Goal: Task Accomplishment & Management: Complete application form

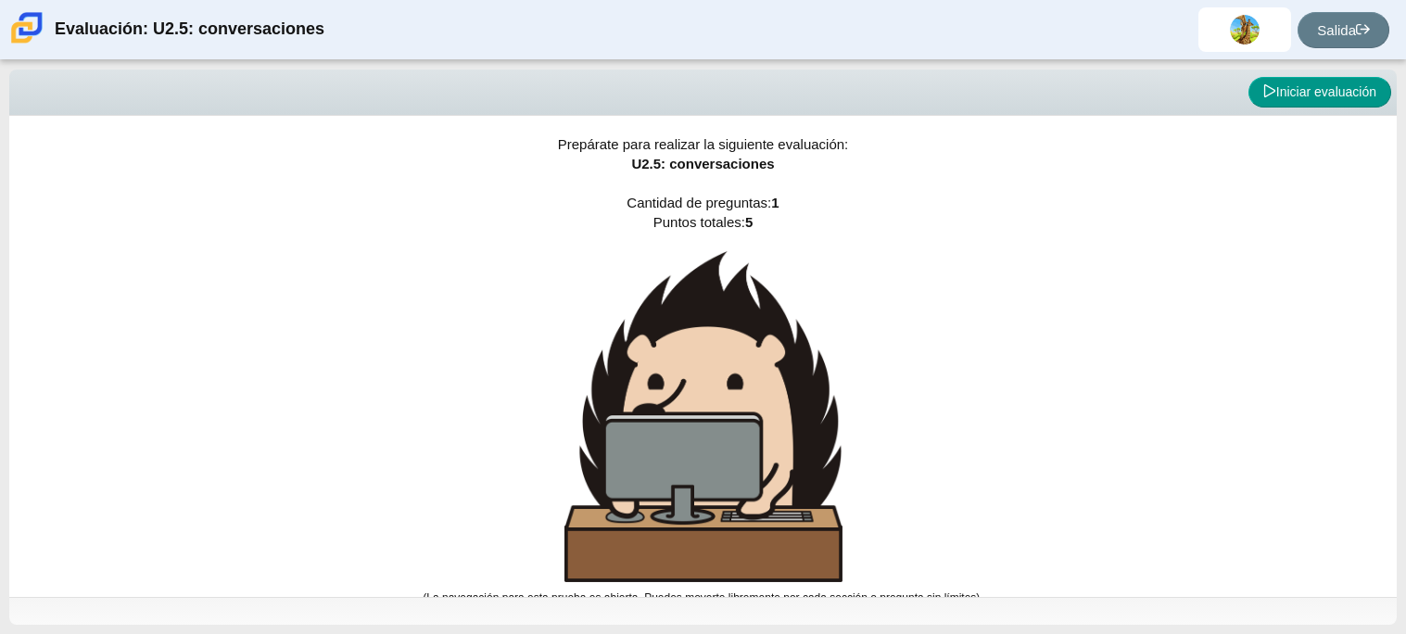
scroll to position [10, 0]
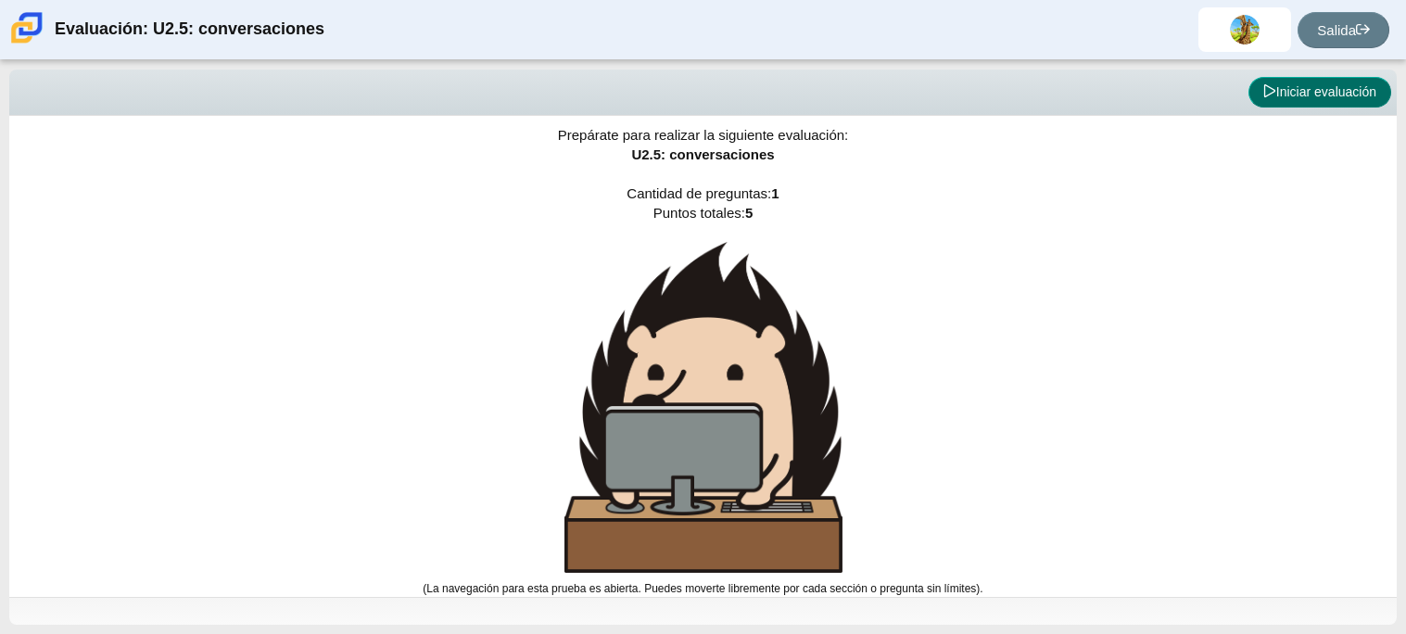
click at [1288, 97] on font "Iniciar evaluación" at bounding box center [1326, 91] width 100 height 15
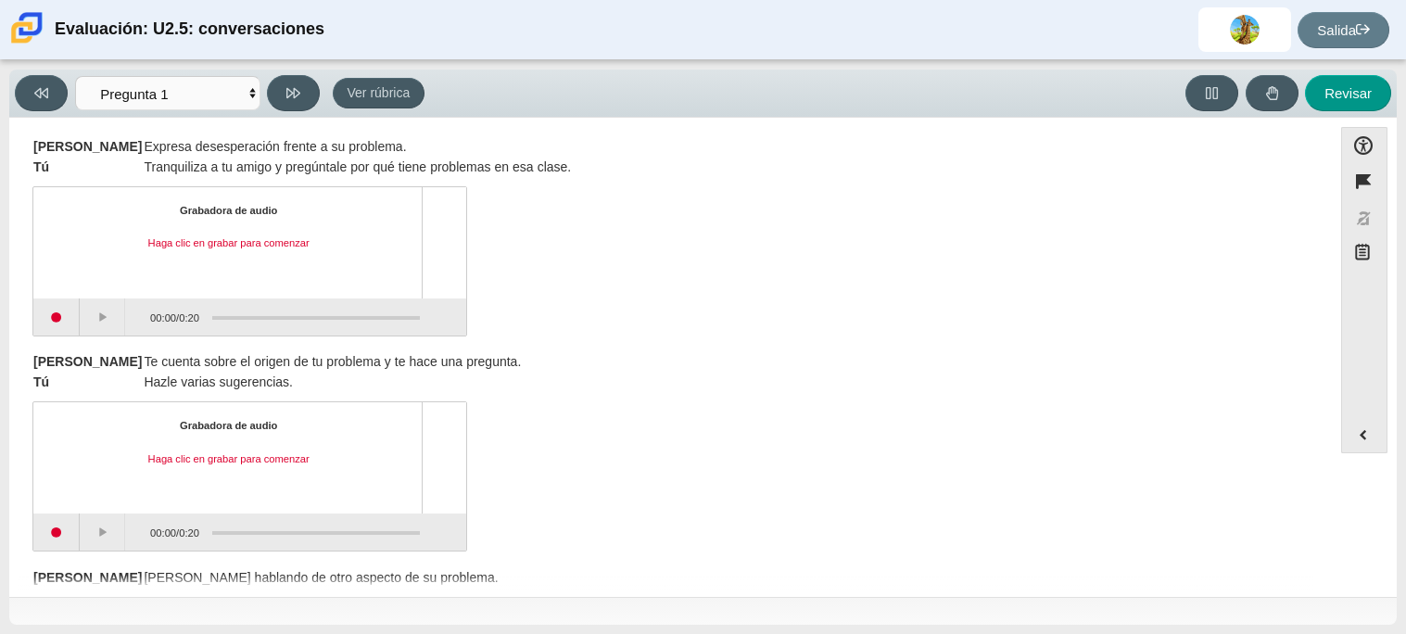
scroll to position [0, 0]
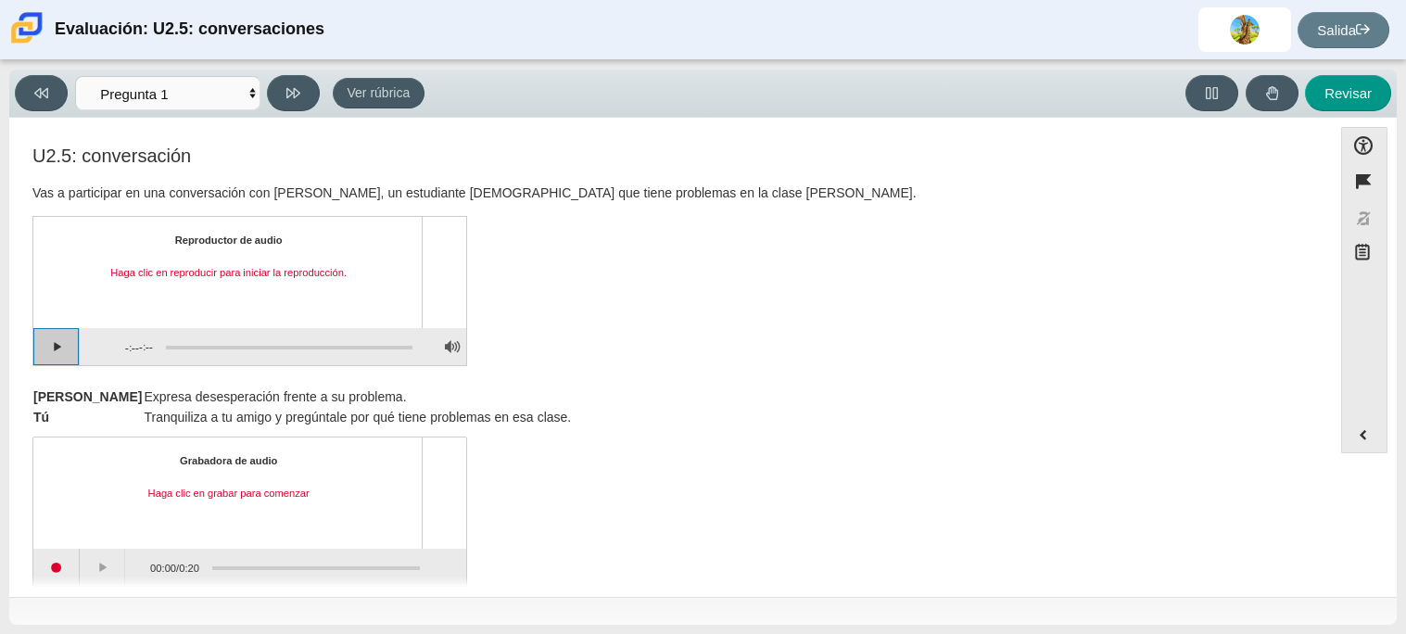
click at [65, 351] on button "Jugar" at bounding box center [56, 346] width 46 height 37
click at [65, 351] on button "Pause playback" at bounding box center [56, 346] width 46 height 37
drag, startPoint x: 190, startPoint y: 344, endPoint x: 175, endPoint y: 344, distance: 14.8
click at [175, 346] on div "Elementos de evaluación" at bounding box center [292, 348] width 247 height 4
drag, startPoint x: 176, startPoint y: 347, endPoint x: 156, endPoint y: 346, distance: 20.4
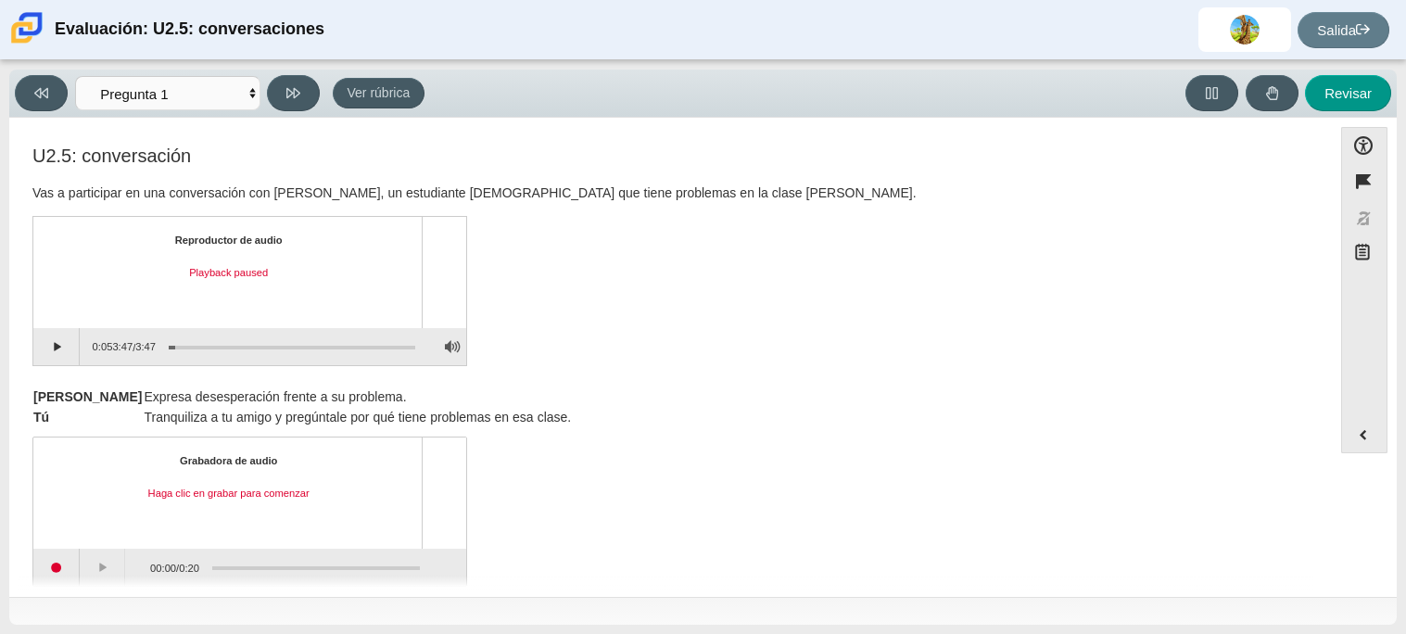
click at [156, 346] on div "Elementos de evaluación" at bounding box center [286, 346] width 260 height 33
click at [167, 345] on div "Elementos de evaluación" at bounding box center [286, 346] width 260 height 33
drag, startPoint x: 170, startPoint y: 345, endPoint x: 158, endPoint y: 344, distance: 12.1
click at [158, 344] on div "Elementos de evaluación" at bounding box center [286, 346] width 260 height 33
click at [51, 352] on button "Continue playback" at bounding box center [56, 346] width 46 height 37
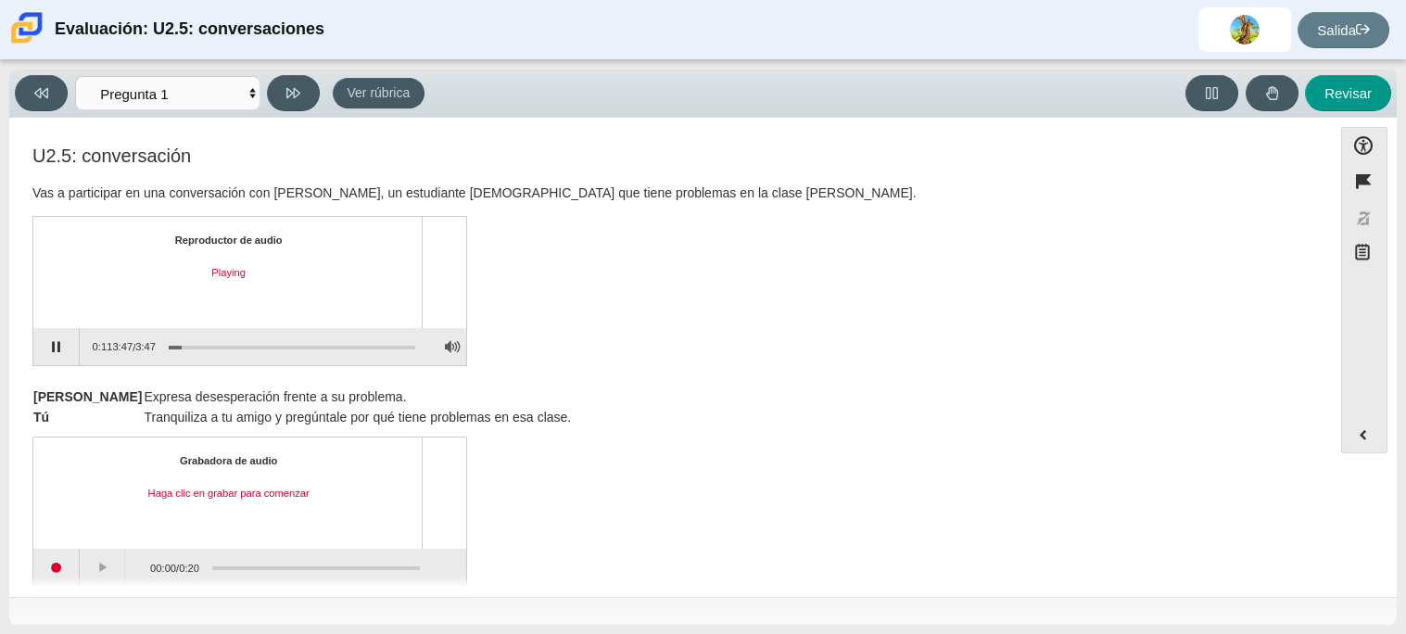
drag, startPoint x: 180, startPoint y: 349, endPoint x: 156, endPoint y: 350, distance: 24.2
click at [156, 350] on div "Elementos de evaluación" at bounding box center [286, 346] width 260 height 33
click at [171, 346] on div "Elementos de evaluación" at bounding box center [292, 348] width 247 height 4
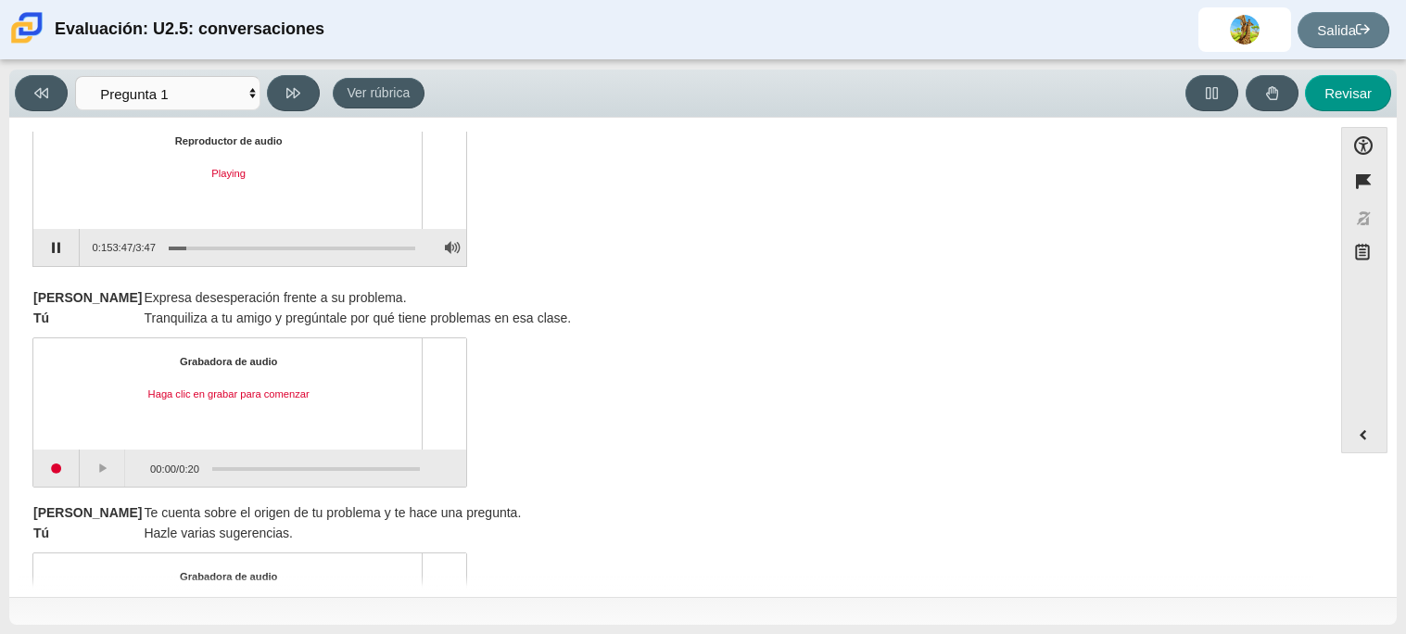
scroll to position [98, 0]
click at [70, 247] on button "Pause playback" at bounding box center [56, 248] width 46 height 37
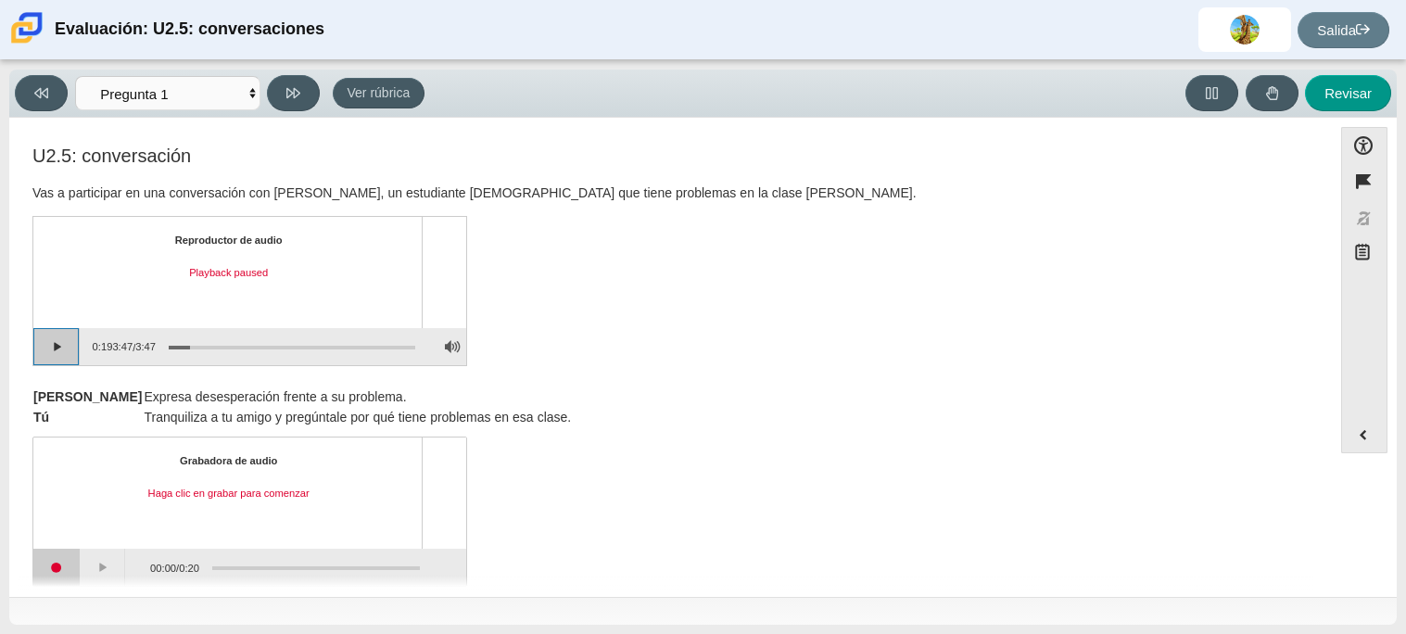
scroll to position [2, 0]
click at [69, 357] on button "Continue playback" at bounding box center [56, 344] width 46 height 37
click at [210, 344] on div "Elementos de evaluación" at bounding box center [292, 346] width 247 height 4
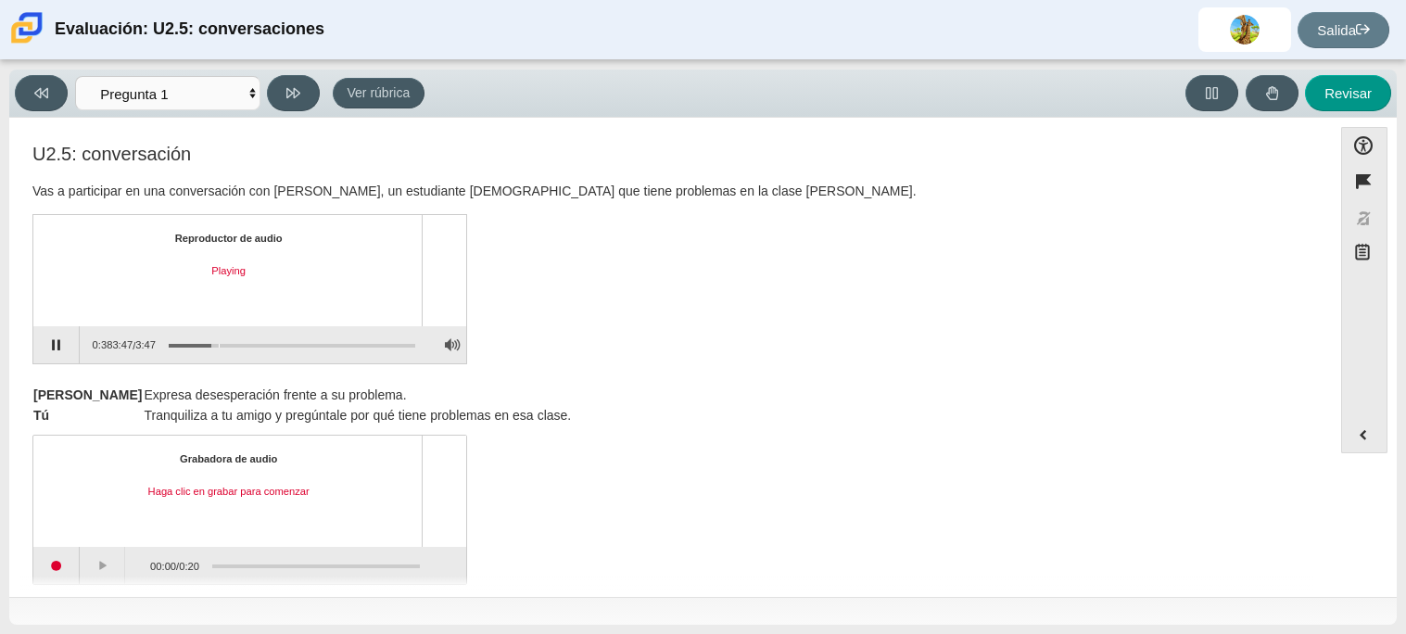
click at [219, 344] on div "Elementos de evaluación" at bounding box center [292, 346] width 247 height 4
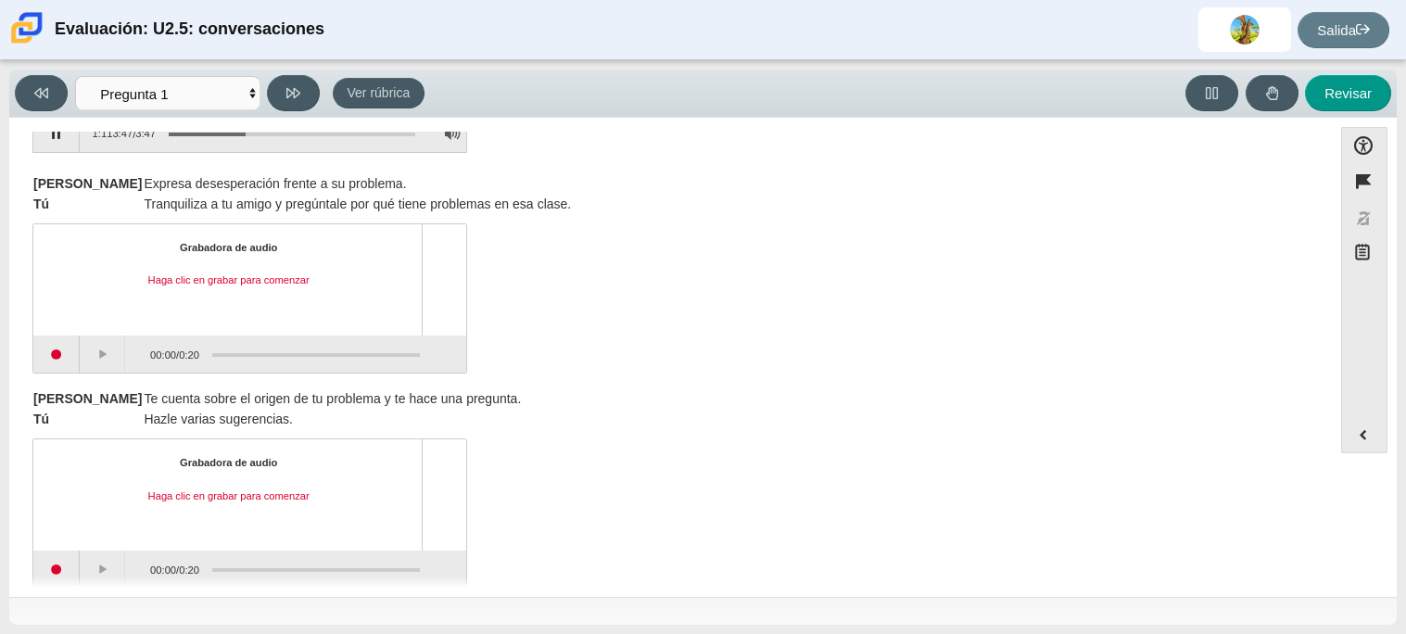
scroll to position [0, 0]
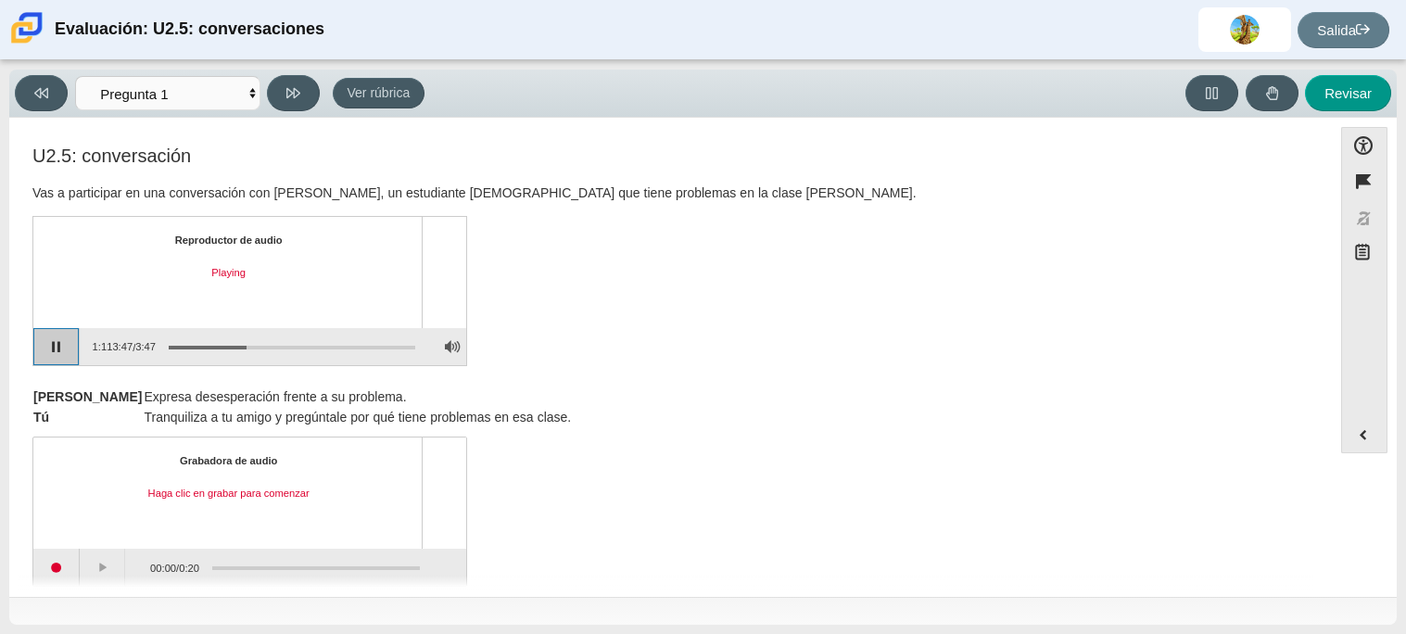
click at [70, 342] on button "Pause playback" at bounding box center [56, 346] width 46 height 37
click at [69, 355] on button "Continue playback" at bounding box center [56, 346] width 46 height 37
click at [262, 346] on div "Elementos de evaluación" at bounding box center [292, 348] width 247 height 4
click at [271, 346] on div "Elementos de evaluación" at bounding box center [286, 346] width 260 height 33
click at [69, 355] on button "Pause playback" at bounding box center [56, 346] width 46 height 37
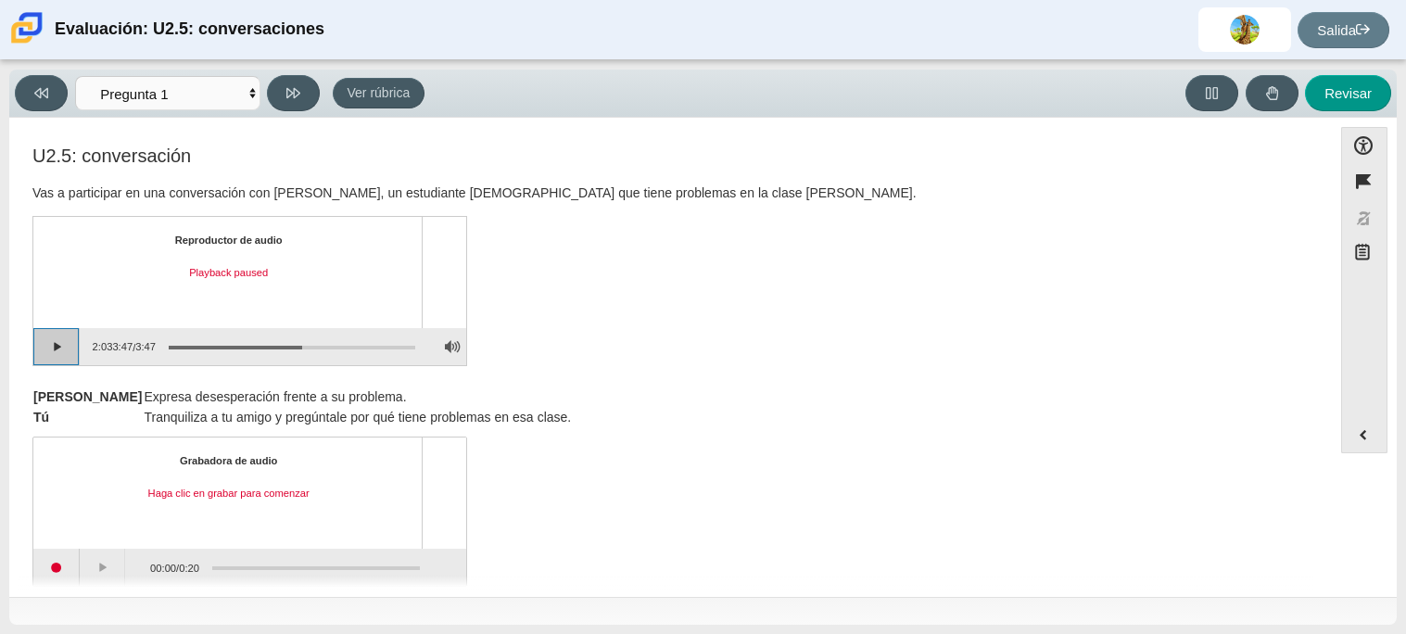
click at [45, 343] on button "Continue playback" at bounding box center [56, 346] width 46 height 37
click at [309, 346] on div "Elementos de evaluación" at bounding box center [286, 346] width 260 height 33
click at [315, 339] on div "Elementos de evaluación" at bounding box center [286, 346] width 260 height 33
click at [317, 346] on div "Elementos de evaluación" at bounding box center [292, 348] width 247 height 4
click at [325, 340] on div "Elementos de evaluación" at bounding box center [286, 346] width 260 height 33
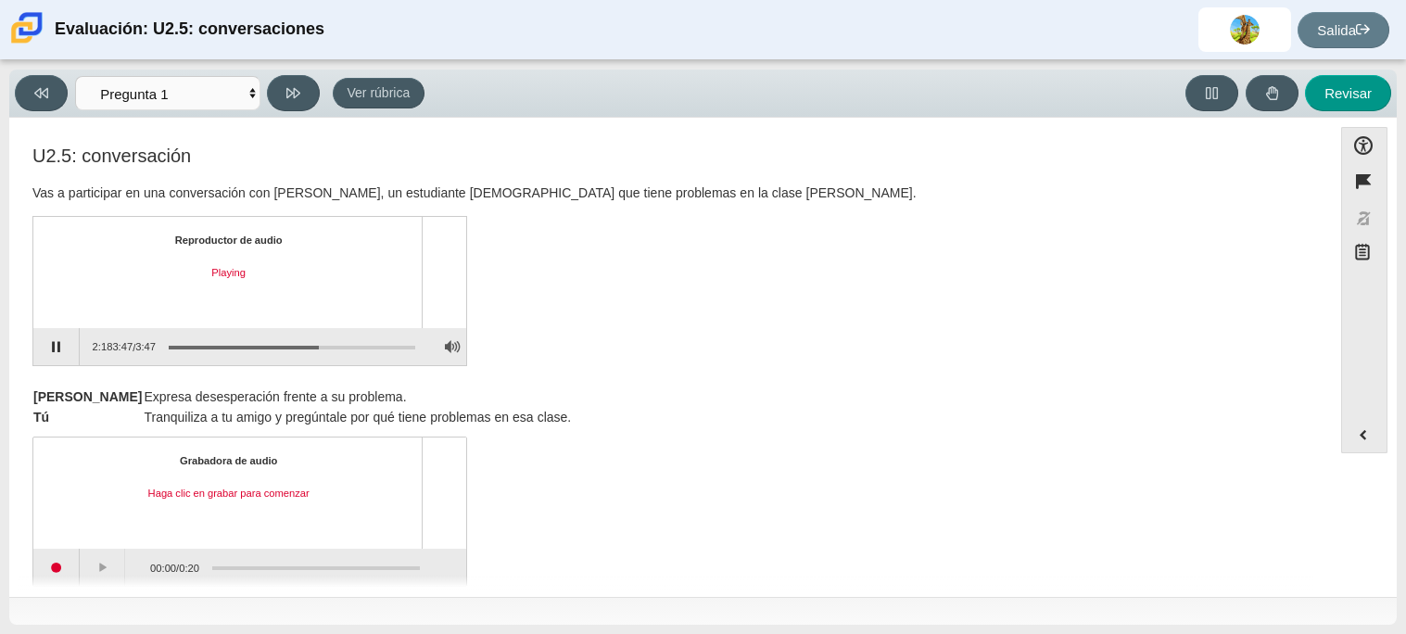
click at [325, 346] on div "Elementos de evaluación" at bounding box center [286, 346] width 260 height 33
click at [325, 339] on div "Elementos de evaluación" at bounding box center [286, 346] width 260 height 33
click at [329, 346] on div "Elementos de evaluación" at bounding box center [292, 348] width 247 height 4
click at [325, 346] on div "Elementos de evaluación" at bounding box center [292, 348] width 247 height 4
click at [320, 346] on div "Elementos de evaluación" at bounding box center [292, 348] width 247 height 4
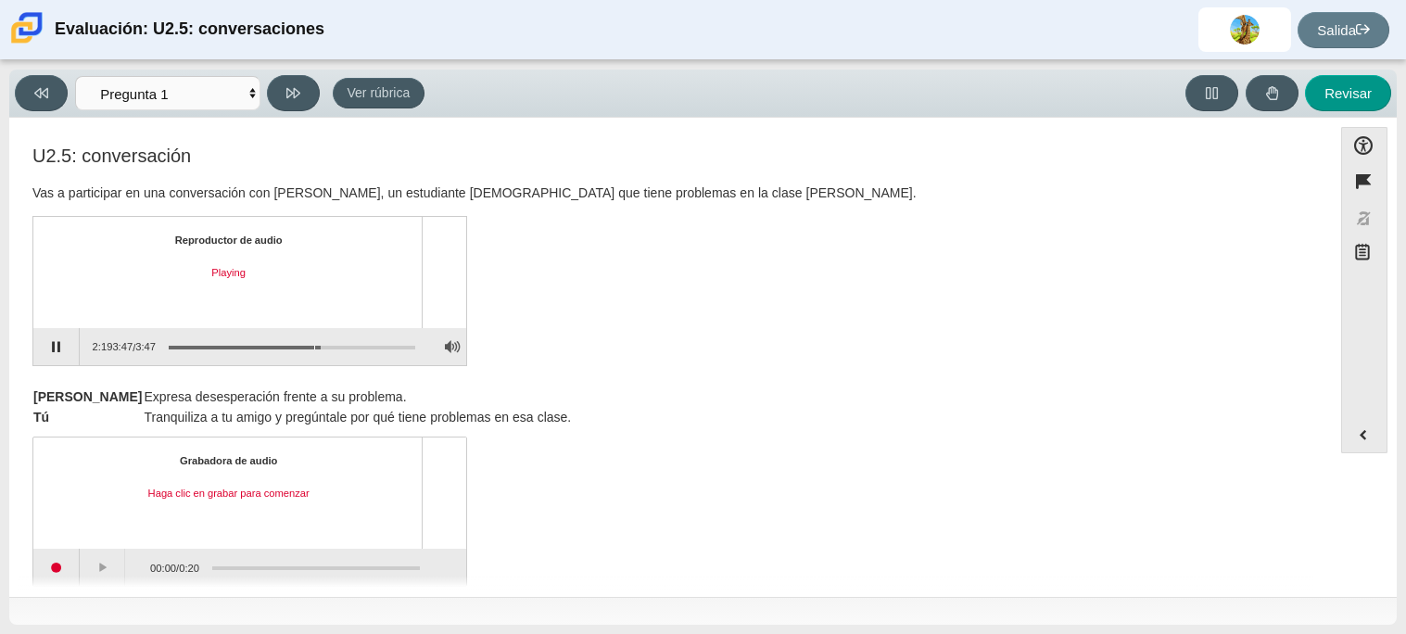
click at [314, 346] on div "Elementos de evaluación" at bounding box center [292, 348] width 247 height 4
click at [68, 344] on button "Pause playback" at bounding box center [56, 346] width 46 height 37
click at [65, 344] on button "Continue playback" at bounding box center [56, 346] width 46 height 37
click at [368, 346] on div "Elementos de evaluación" at bounding box center [292, 348] width 247 height 4
click at [383, 346] on div "Elementos de evaluación" at bounding box center [286, 346] width 260 height 33
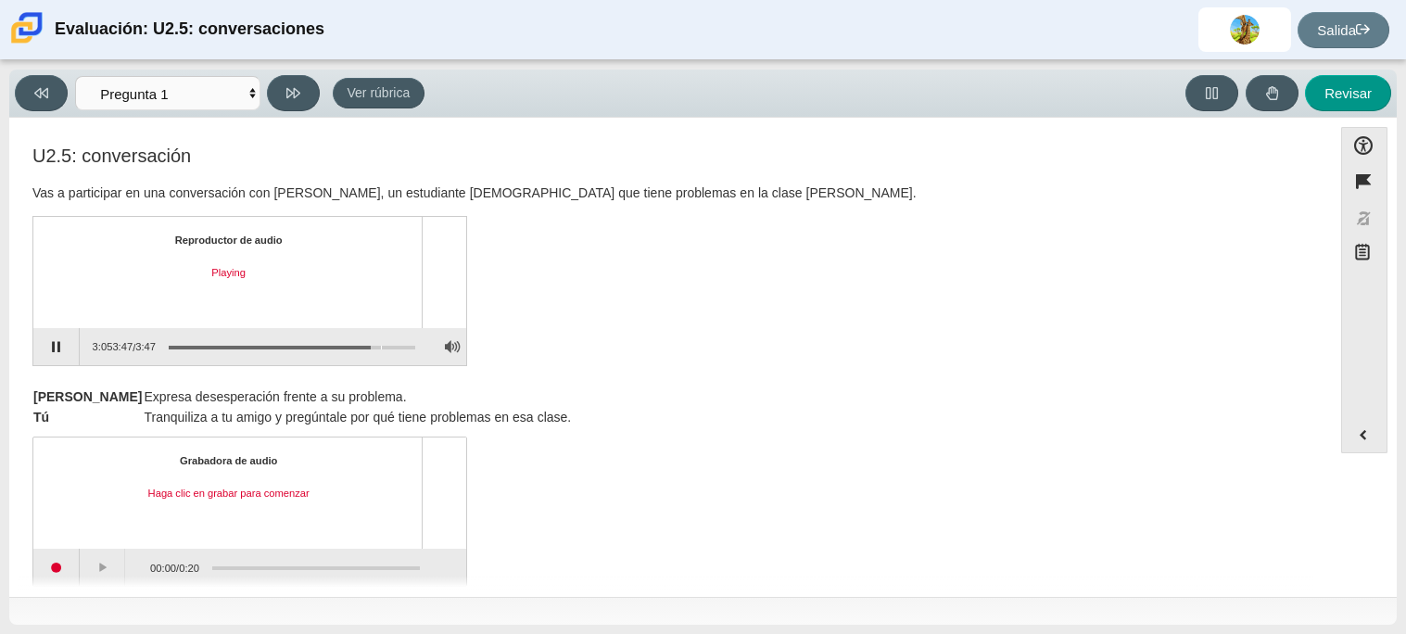
click at [381, 346] on div "Elementos de evaluación" at bounding box center [292, 348] width 247 height 4
click at [379, 346] on div "Elementos de evaluación" at bounding box center [286, 346] width 260 height 33
click at [381, 346] on div "Elementos de evaluación" at bounding box center [292, 348] width 247 height 4
click at [372, 346] on div "Elementos de evaluación" at bounding box center [292, 348] width 247 height 4
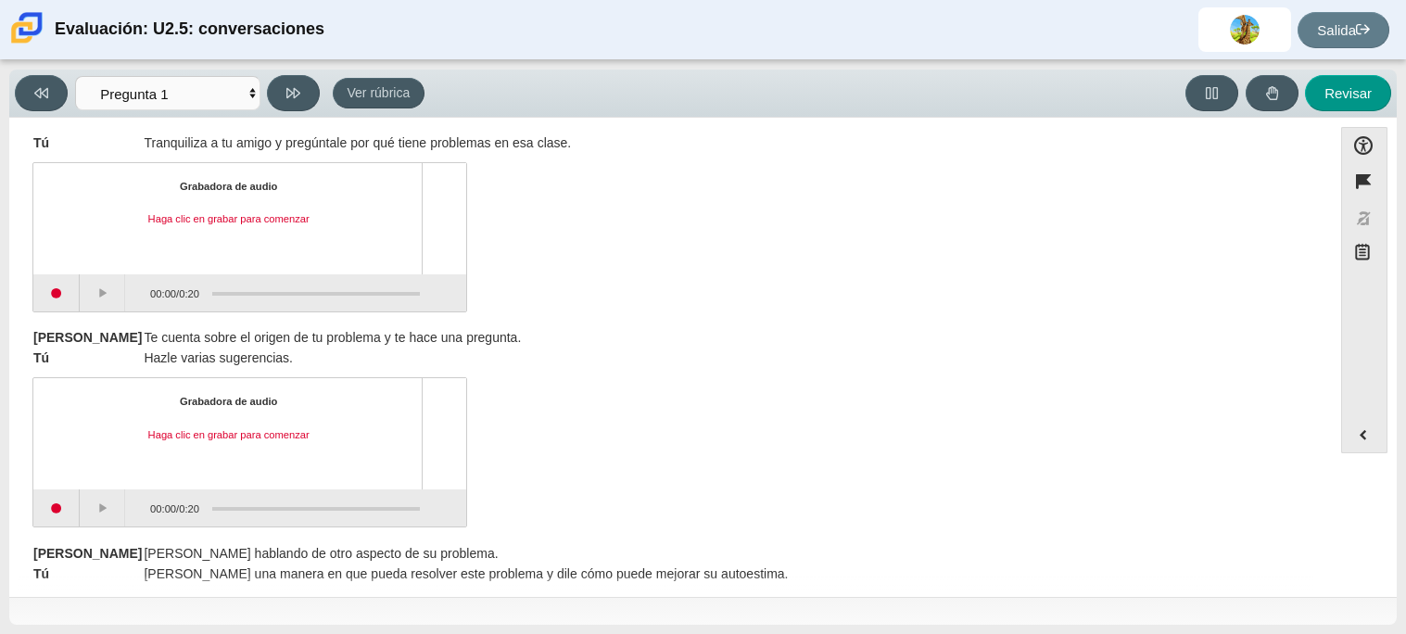
scroll to position [276, 0]
click at [57, 286] on button "Iniciar grabación" at bounding box center [56, 291] width 46 height 37
click at [57, 286] on button "Stop recording" at bounding box center [57, 291] width 48 height 37
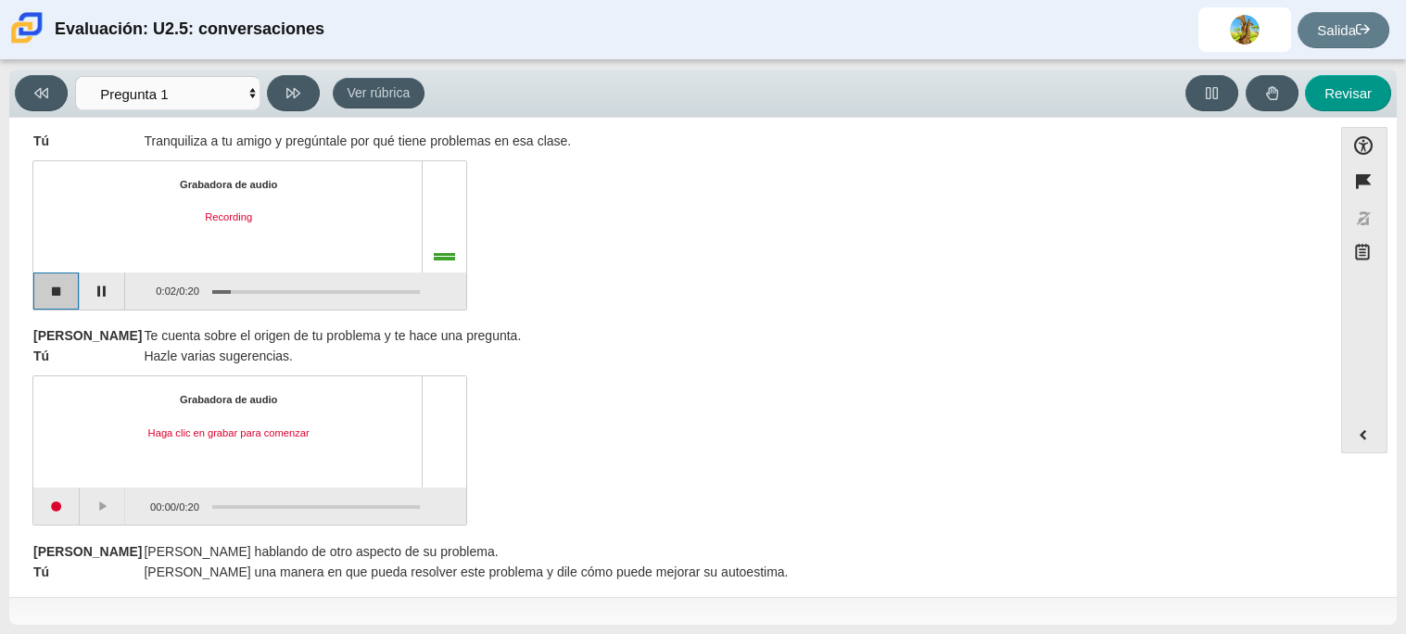
click at [64, 310] on button "Stop recording" at bounding box center [56, 291] width 46 height 37
click at [64, 310] on button "Start recording" at bounding box center [56, 291] width 46 height 37
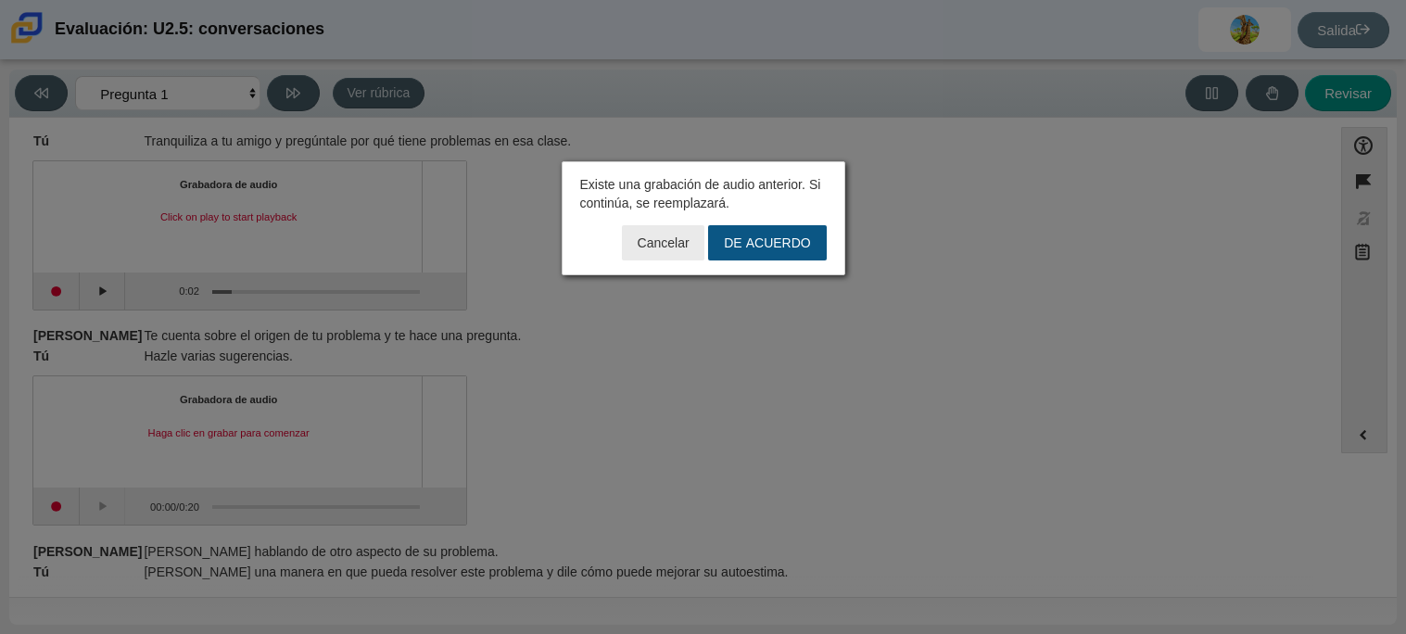
click at [768, 240] on font "DE ACUERDO" at bounding box center [767, 243] width 86 height 17
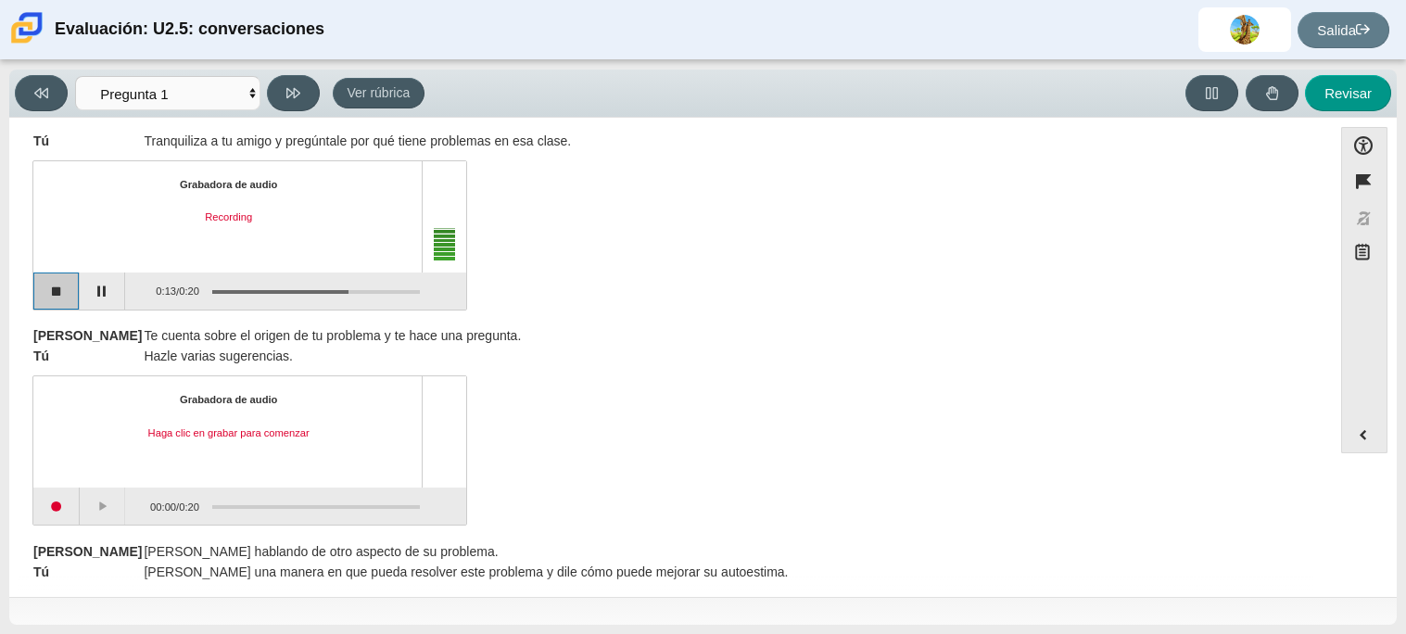
click at [46, 297] on button "Stop recording" at bounding box center [56, 291] width 46 height 37
click at [59, 298] on button "Start recording" at bounding box center [56, 291] width 46 height 37
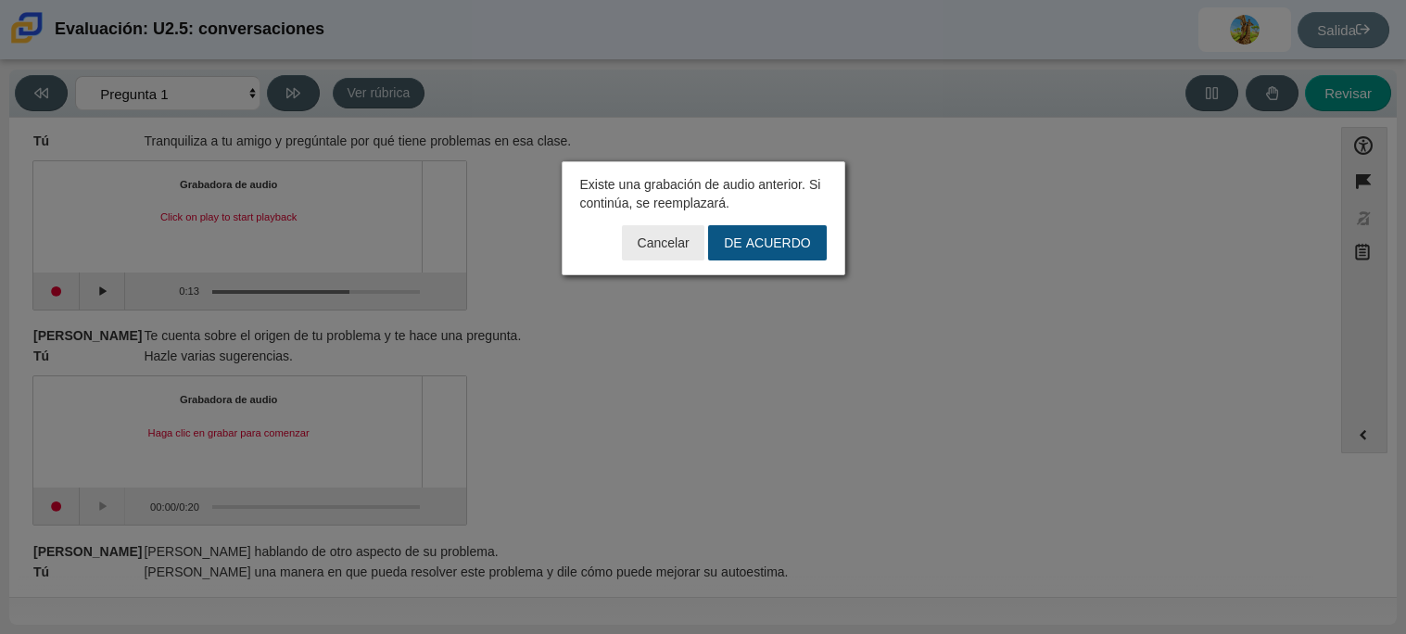
click at [744, 248] on font "DE ACUERDO" at bounding box center [767, 243] width 86 height 17
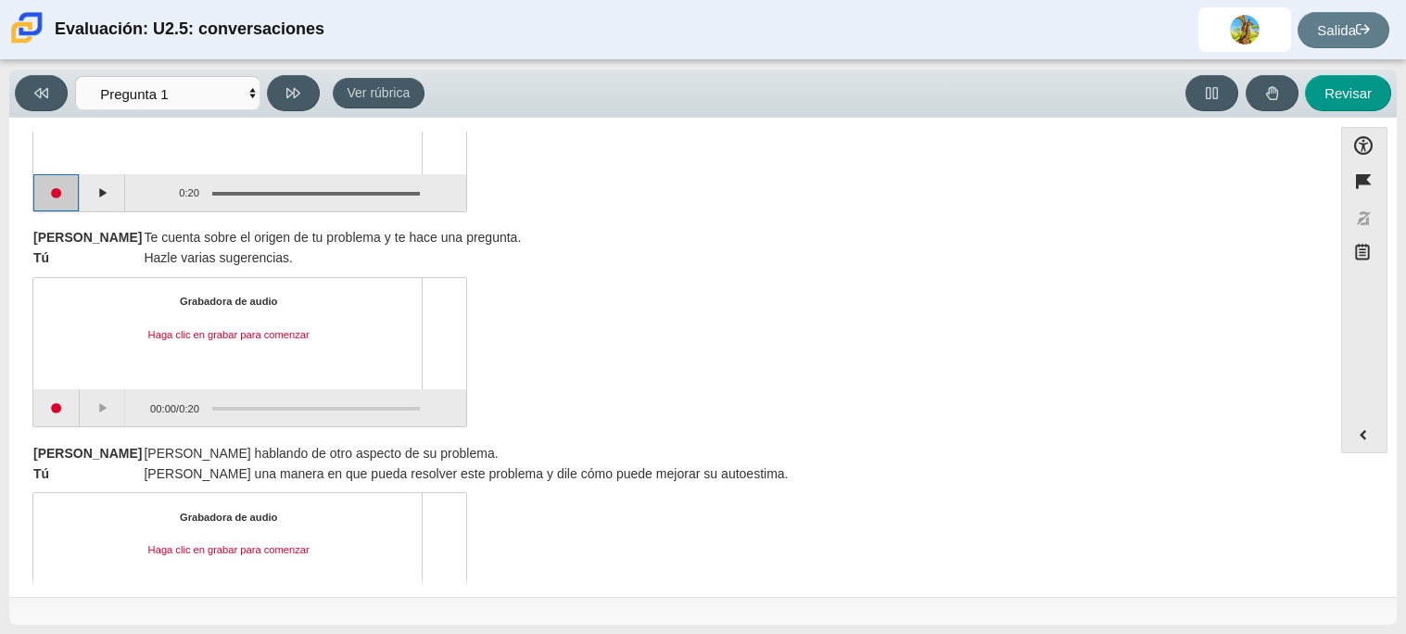
scroll to position [394, 0]
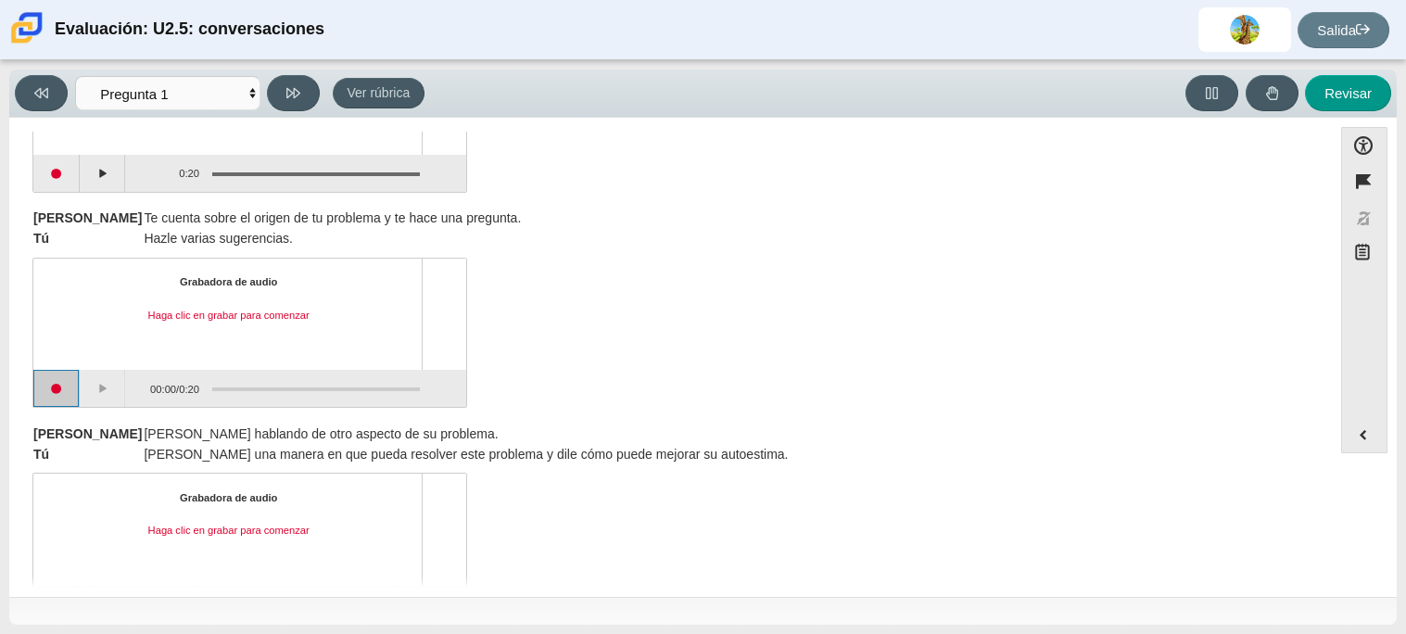
click at [64, 405] on button "Iniciar grabación" at bounding box center [56, 388] width 46 height 37
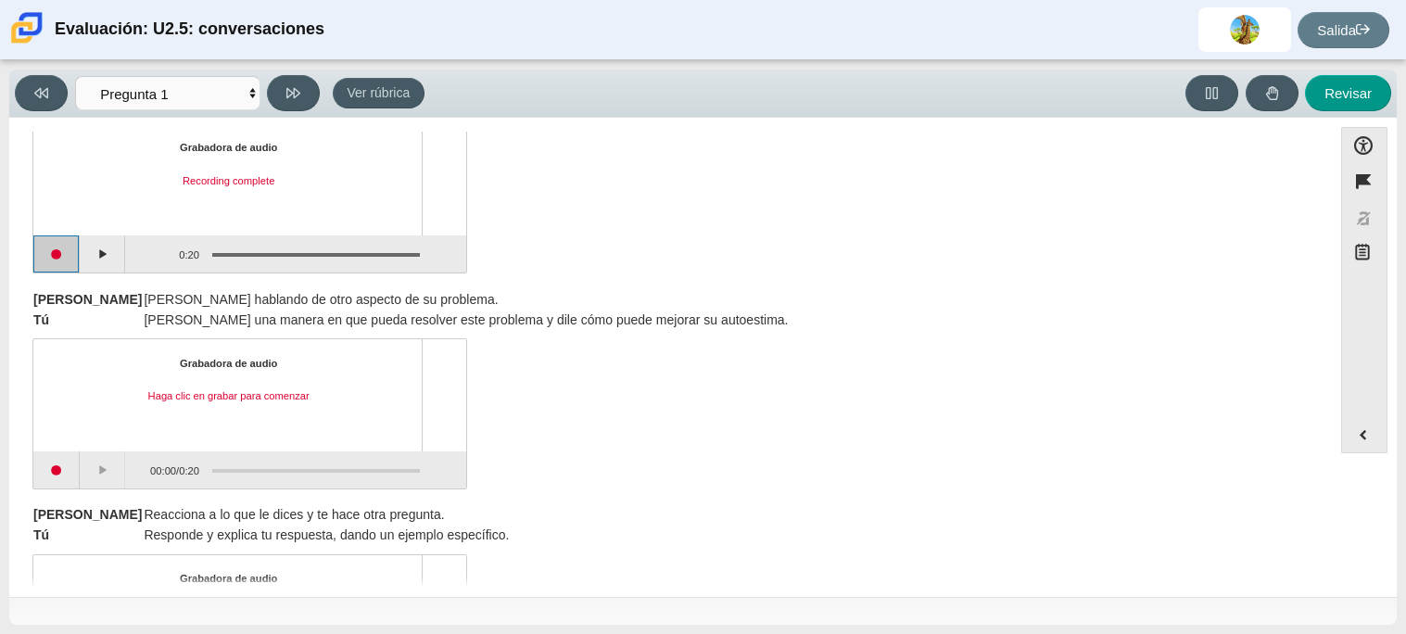
scroll to position [574, 0]
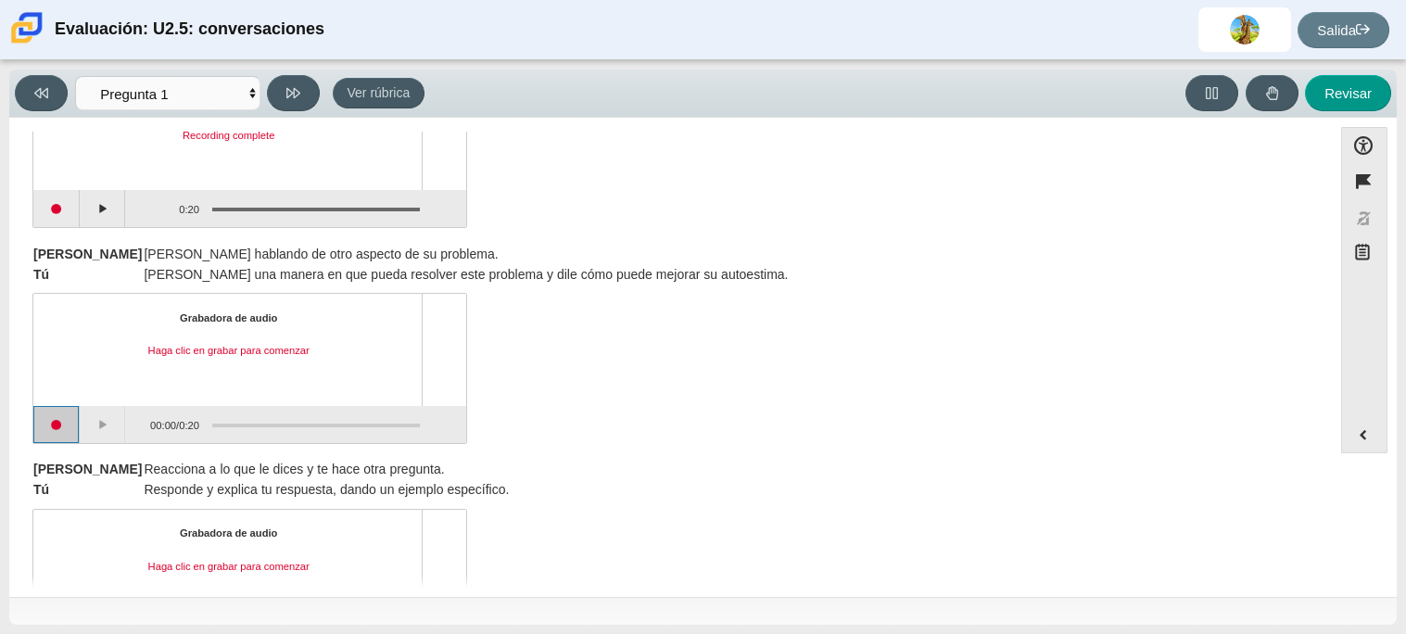
click at [55, 438] on button "Iniciar grabación" at bounding box center [56, 424] width 46 height 37
click at [55, 438] on button "Start recording" at bounding box center [56, 424] width 46 height 37
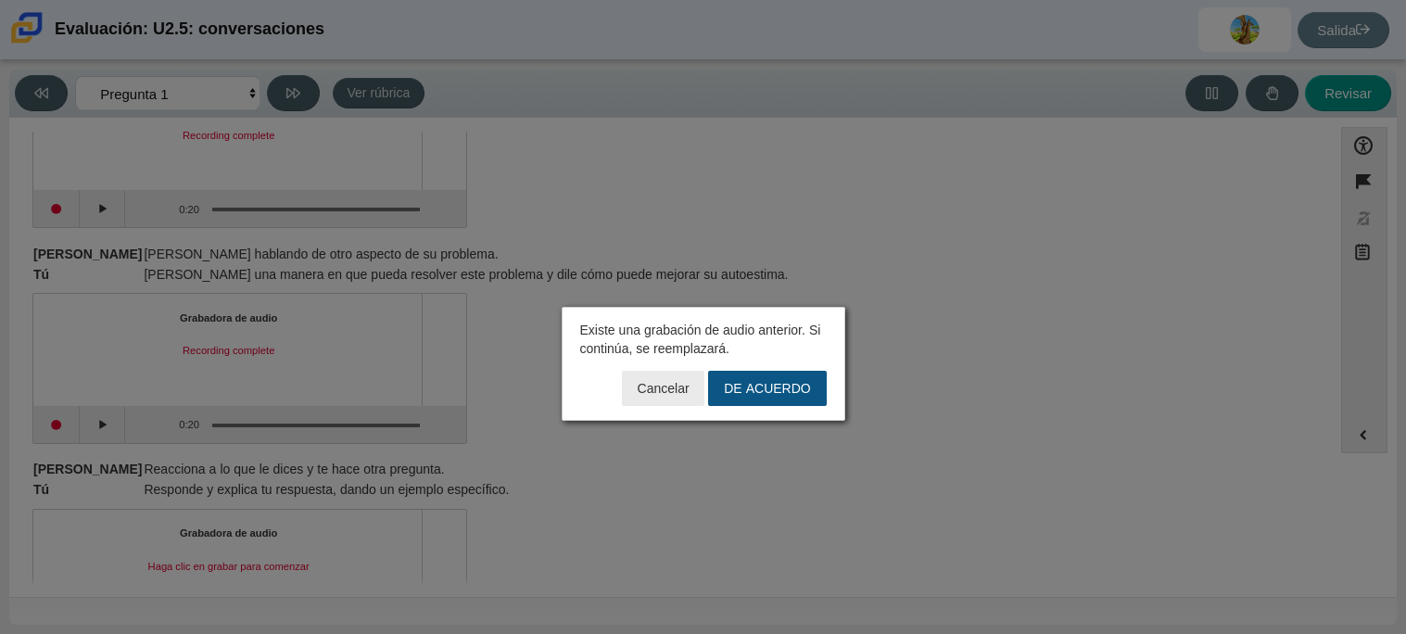
click at [733, 396] on button "DE ACUERDO" at bounding box center [767, 388] width 118 height 35
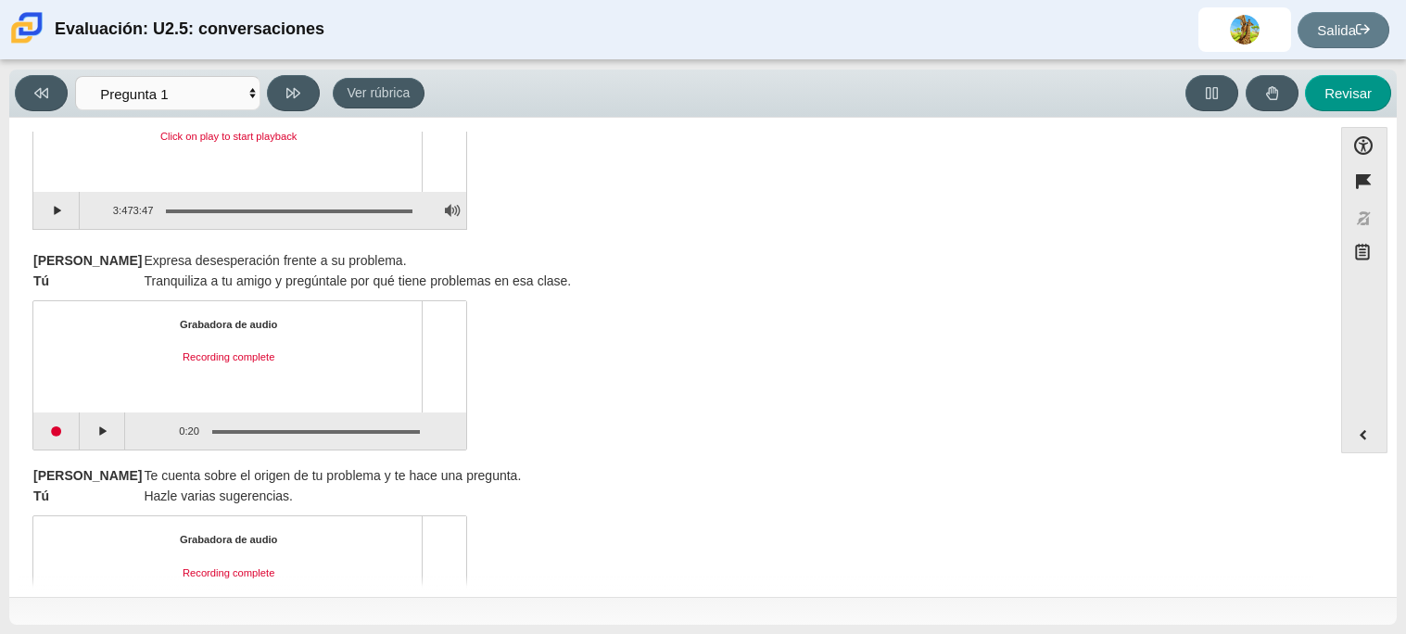
scroll to position [0, 0]
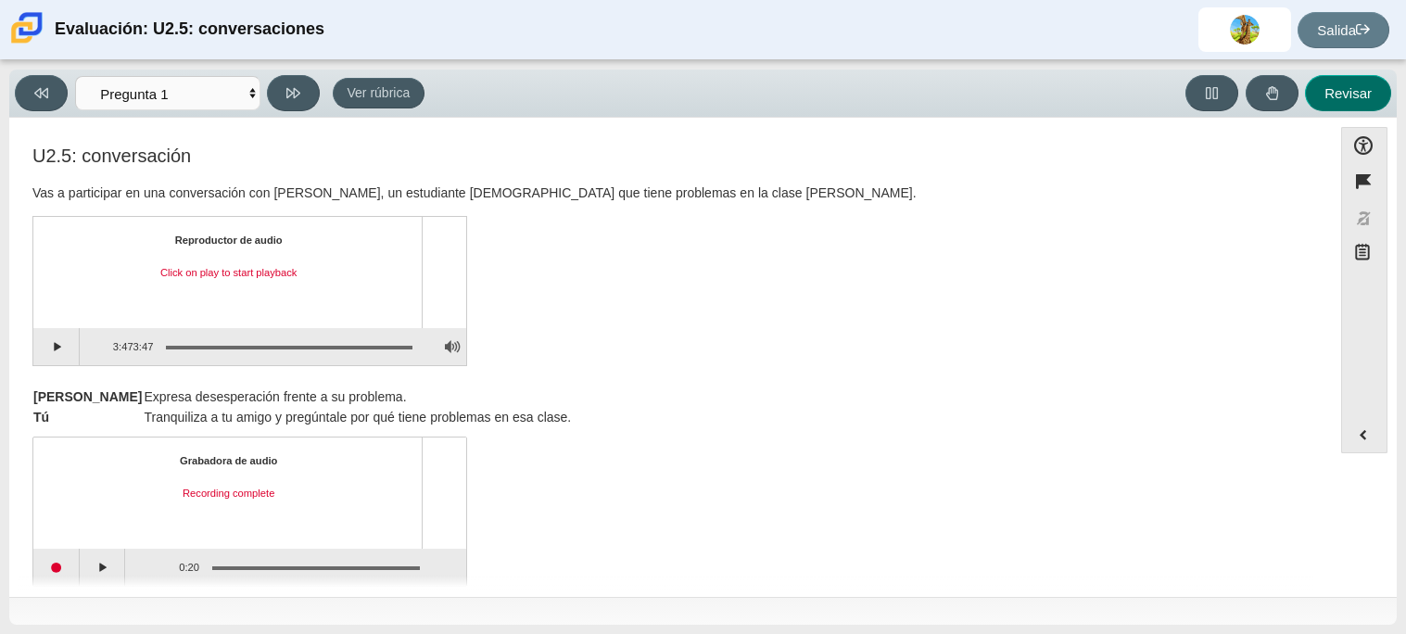
click at [1353, 95] on font "Revisar" at bounding box center [1348, 93] width 47 height 16
select select "review"
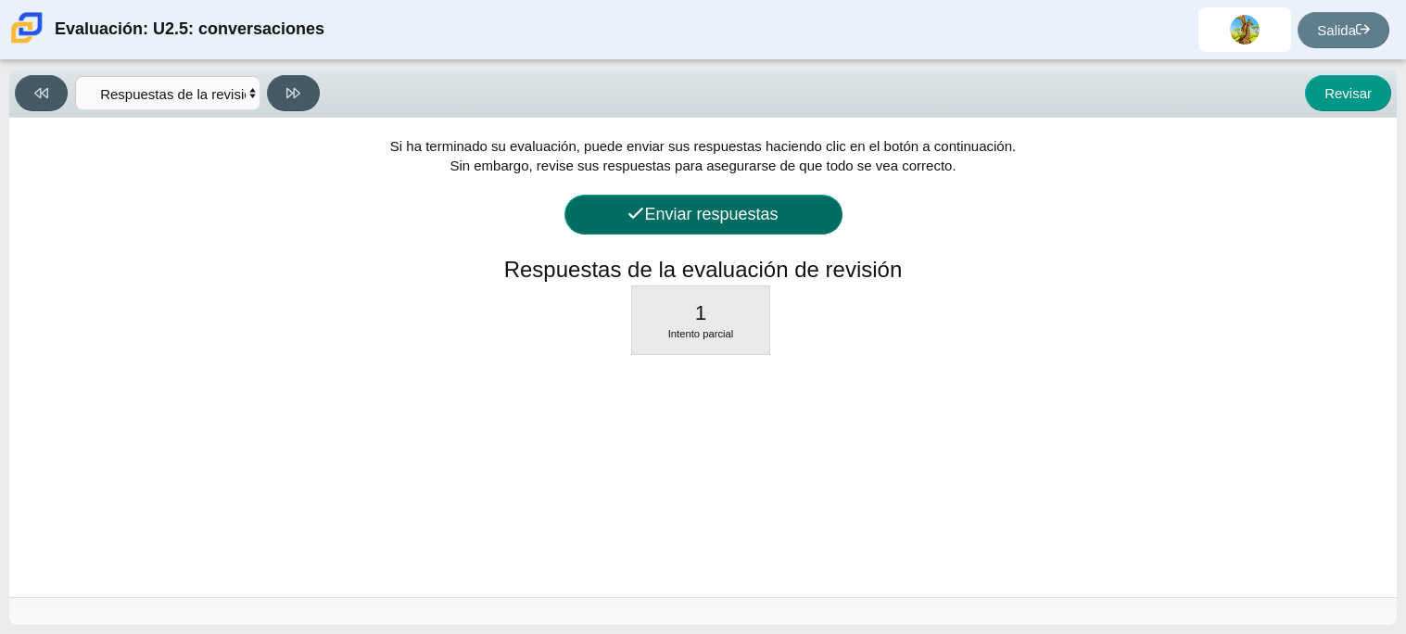
click at [743, 223] on font "Enviar respuestas" at bounding box center [710, 214] width 133 height 19
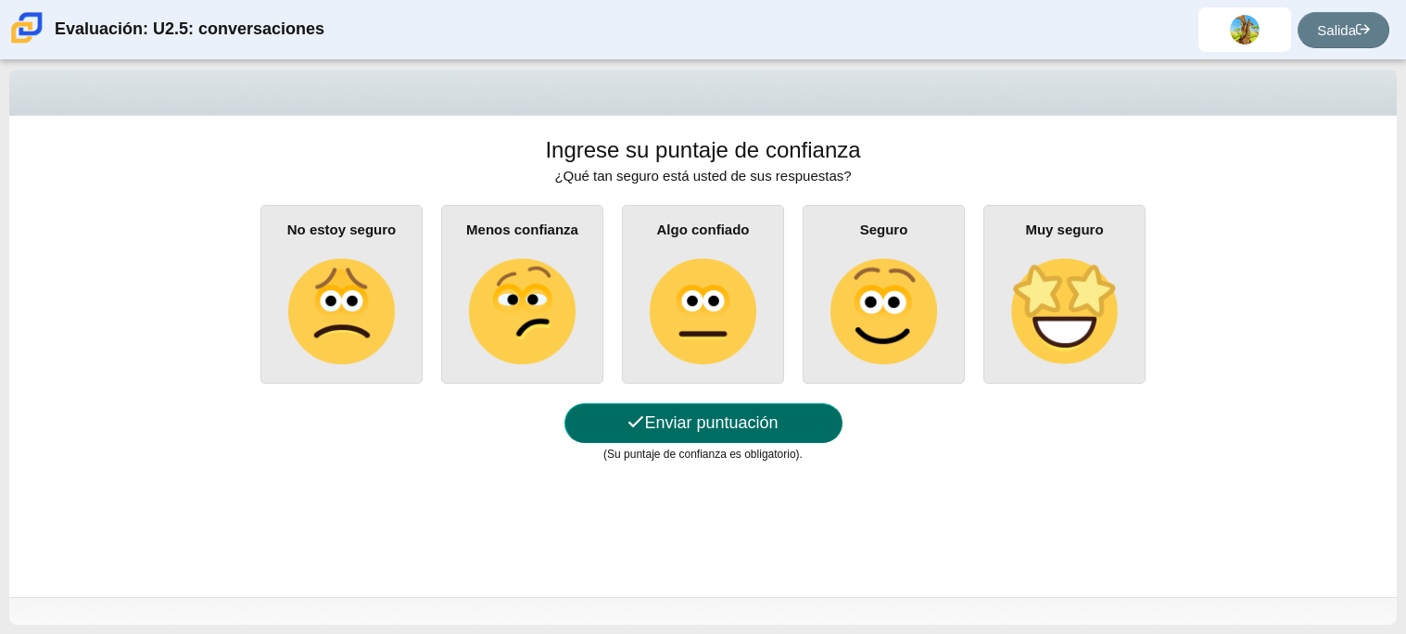
click at [752, 425] on font "Enviar puntuación" at bounding box center [710, 422] width 133 height 19
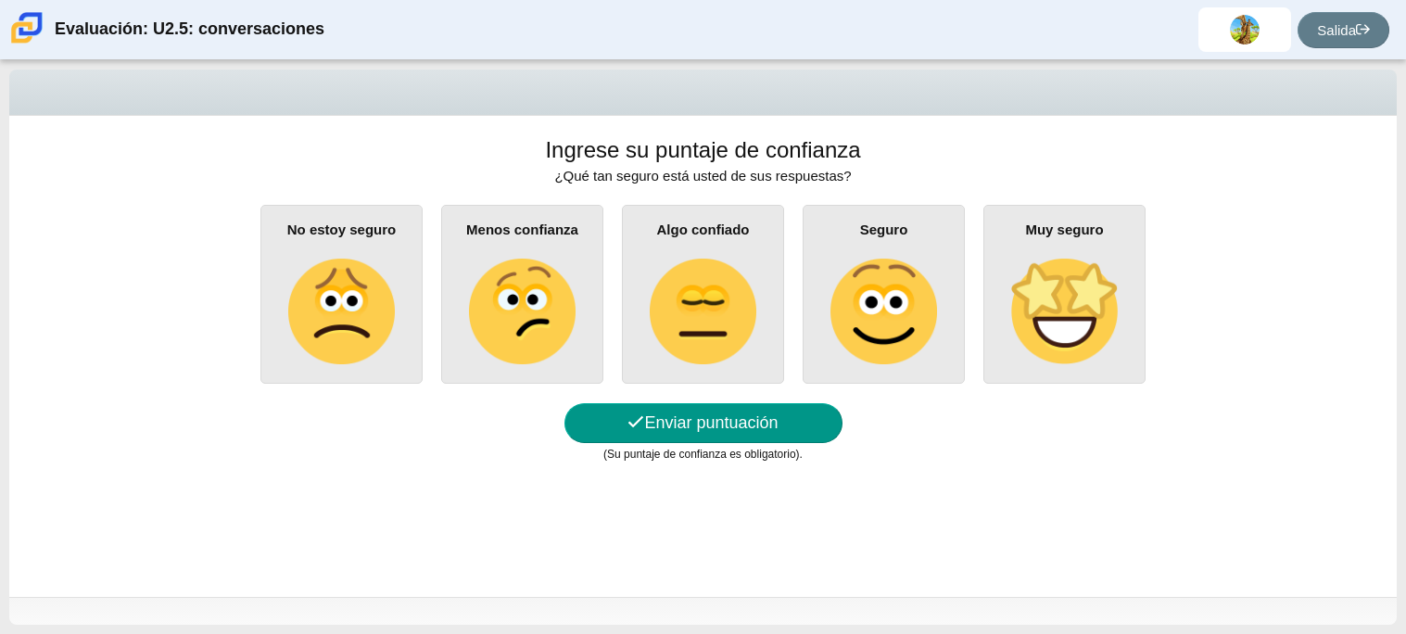
click at [870, 255] on div "Seguro" at bounding box center [884, 294] width 162 height 179
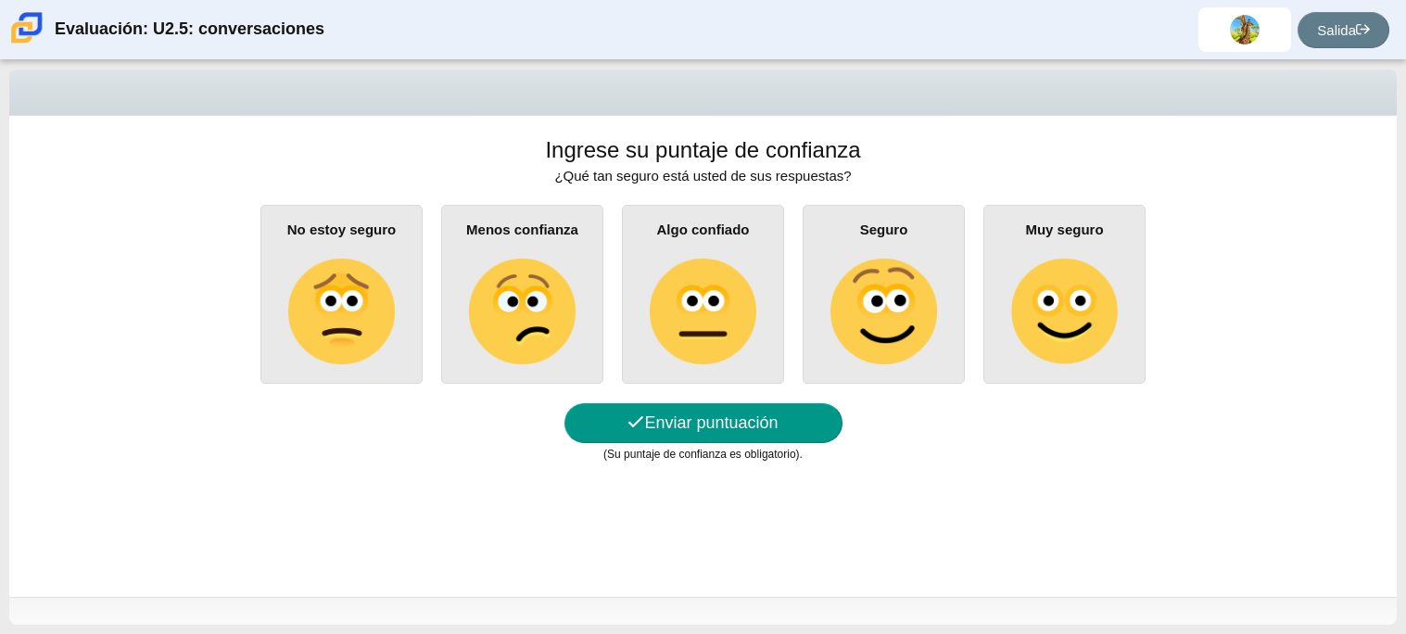
click at [0, 0] on input "Seguro" at bounding box center [0, 0] width 0 height 0
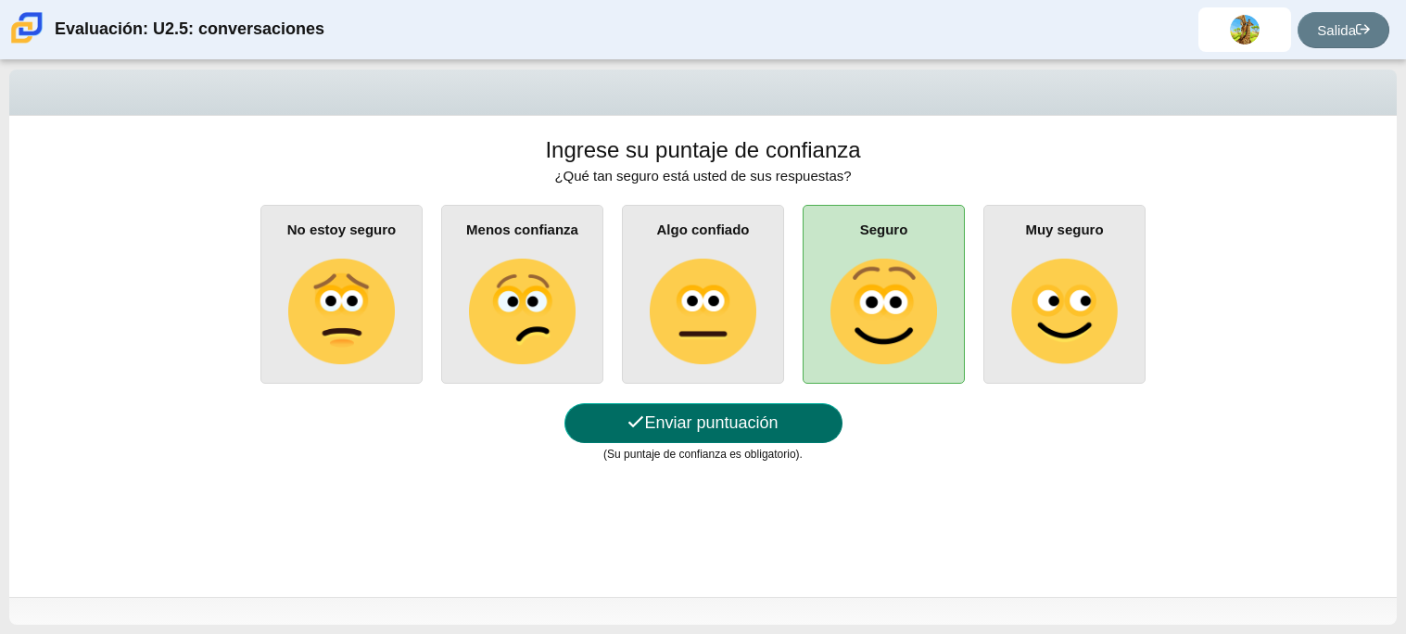
click at [780, 433] on button "Enviar puntuación" at bounding box center [704, 423] width 278 height 40
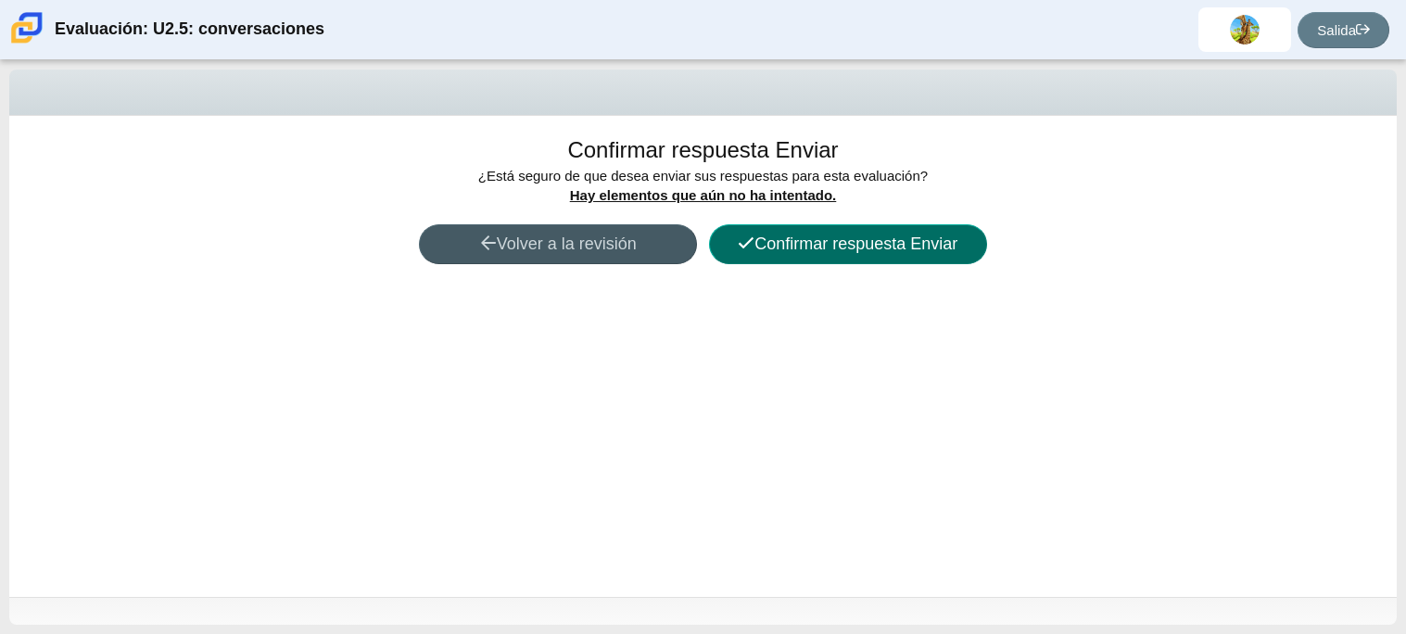
click at [819, 249] on font "Confirmar respuesta Enviar" at bounding box center [856, 244] width 203 height 19
